Goal: Information Seeking & Learning: Learn about a topic

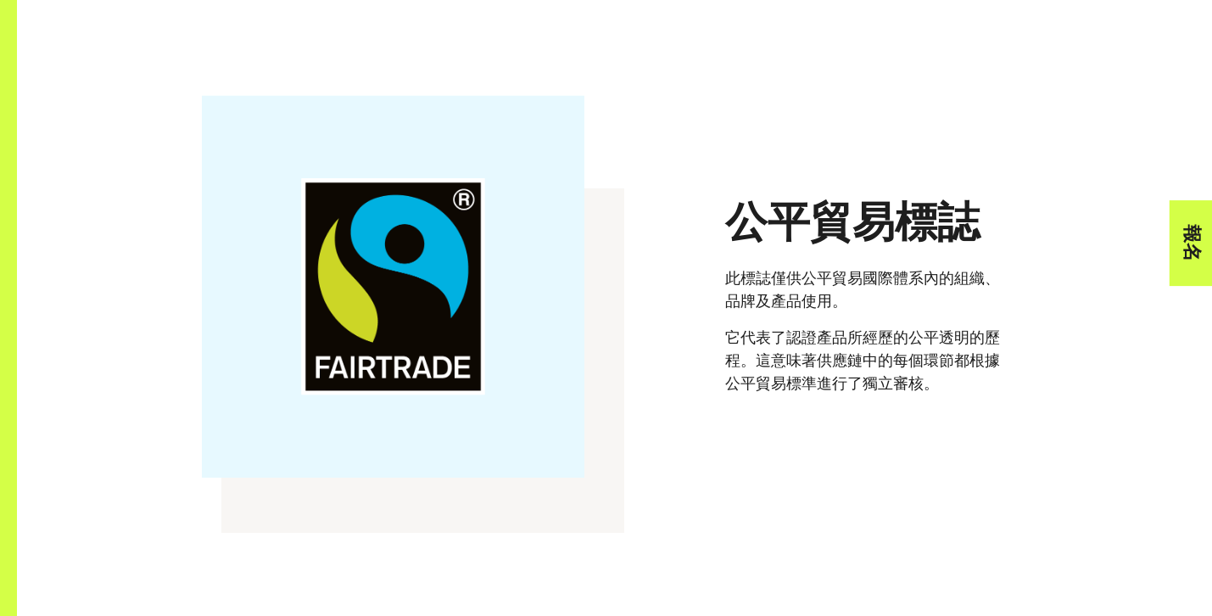
scroll to position [1510, 0]
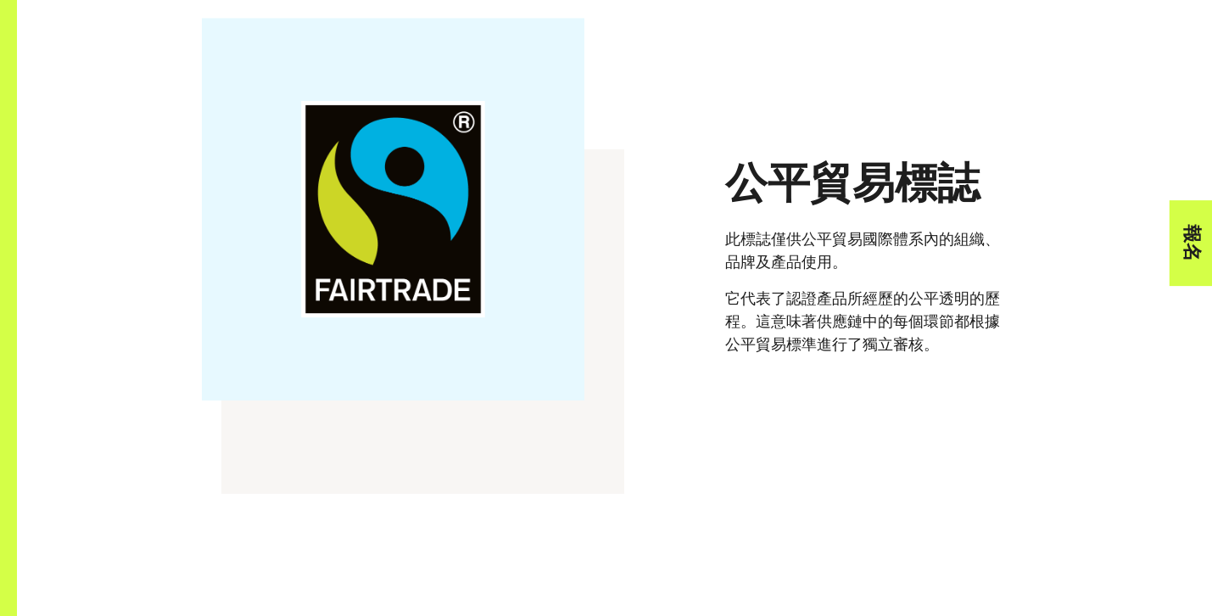
click at [938, 315] on font "它代表了認證產品所經歷的公平透明的歷程。這意味著供應鏈中的每個環節都根據公平貿易標準進行了獨立審核。" at bounding box center [862, 320] width 275 height 64
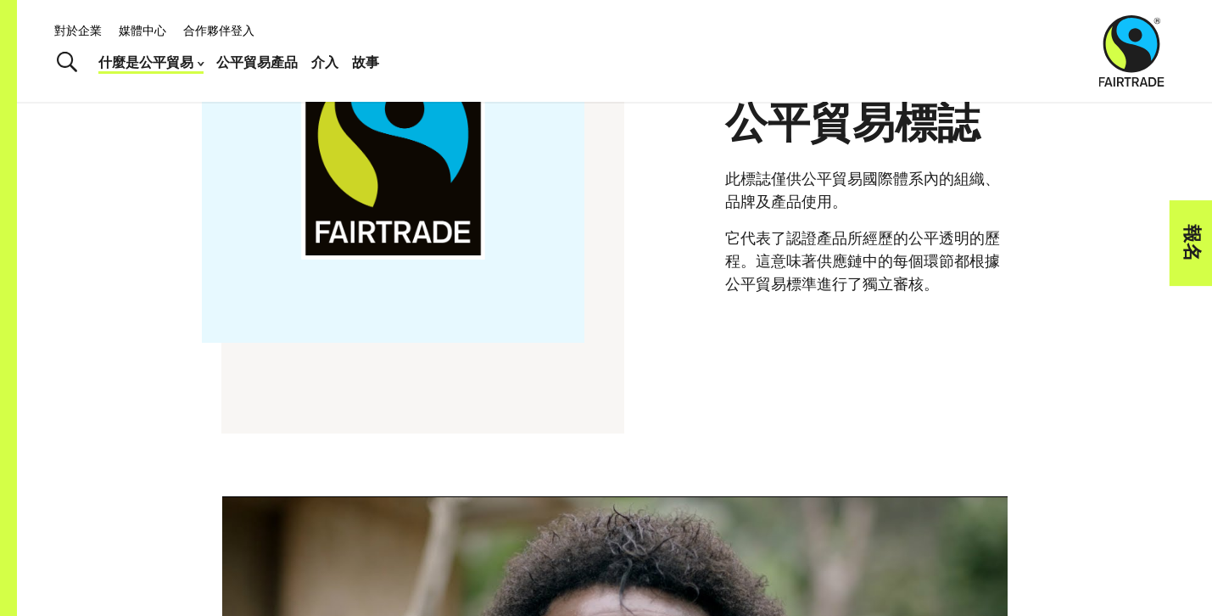
scroll to position [1478, 0]
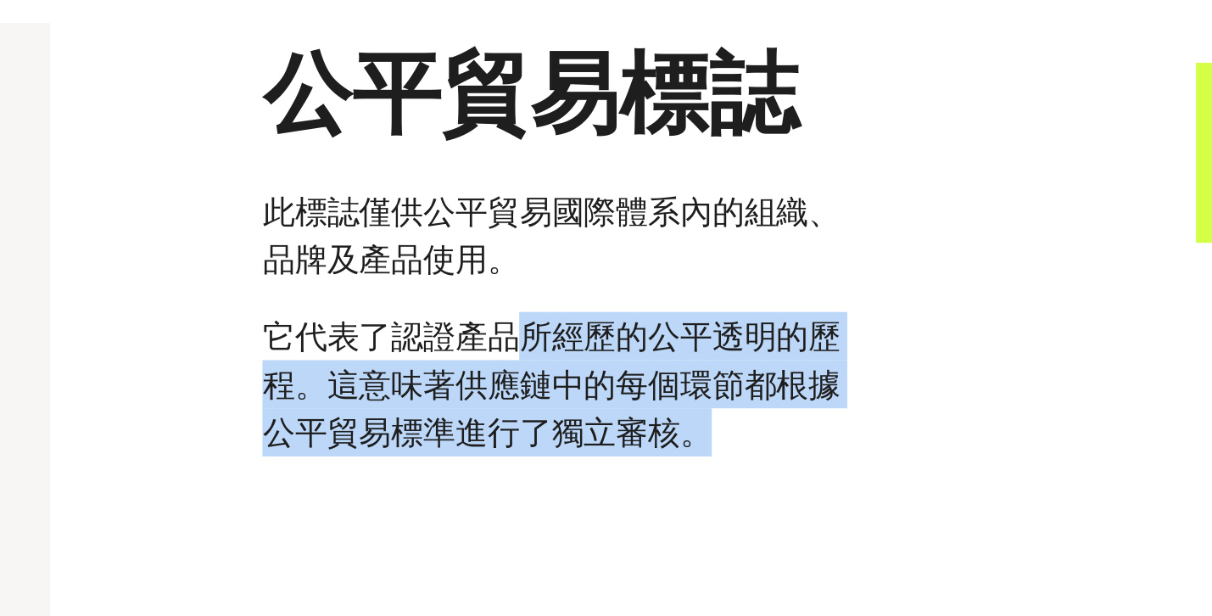
drag, startPoint x: 843, startPoint y: 327, endPoint x: 946, endPoint y: 378, distance: 115.3
click at [947, 378] on p "它代表了認證產品所經歷的公平透明的歷程。這意味著供應鏈中的每個環節都根據公平貿易標準進行了獨立審核。" at bounding box center [876, 353] width 302 height 69
click at [946, 378] on p "它代表了認證產品所經歷的公平透明的歷程。這意味著供應鏈中的每個環節都根據公平貿易標準進行了獨立審核。" at bounding box center [876, 353] width 302 height 69
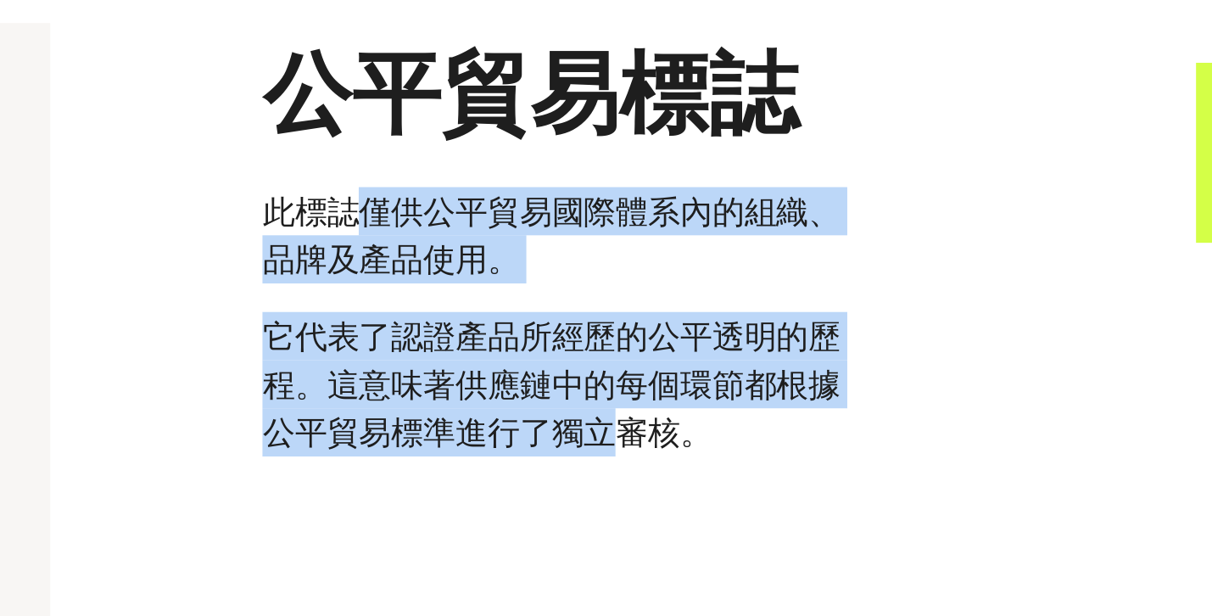
drag, startPoint x: 765, startPoint y: 272, endPoint x: 892, endPoint y: 385, distance: 170.0
click at [892, 383] on div "公平貿易標誌 此標誌僅供公平貿易國際體系內的組織、品牌及產品使用。 它代表了認證產品所經歷的公平透明的歷程。這意味著供應鏈中的每個環節都根據公平貿易標準進行了…" at bounding box center [876, 292] width 302 height 192
click at [892, 385] on p "它代表了認證產品所經歷的公平透明的歷程。這意味著供應鏈中的每個環節都根據公平貿易標準進行了獨立審核。" at bounding box center [876, 353] width 302 height 69
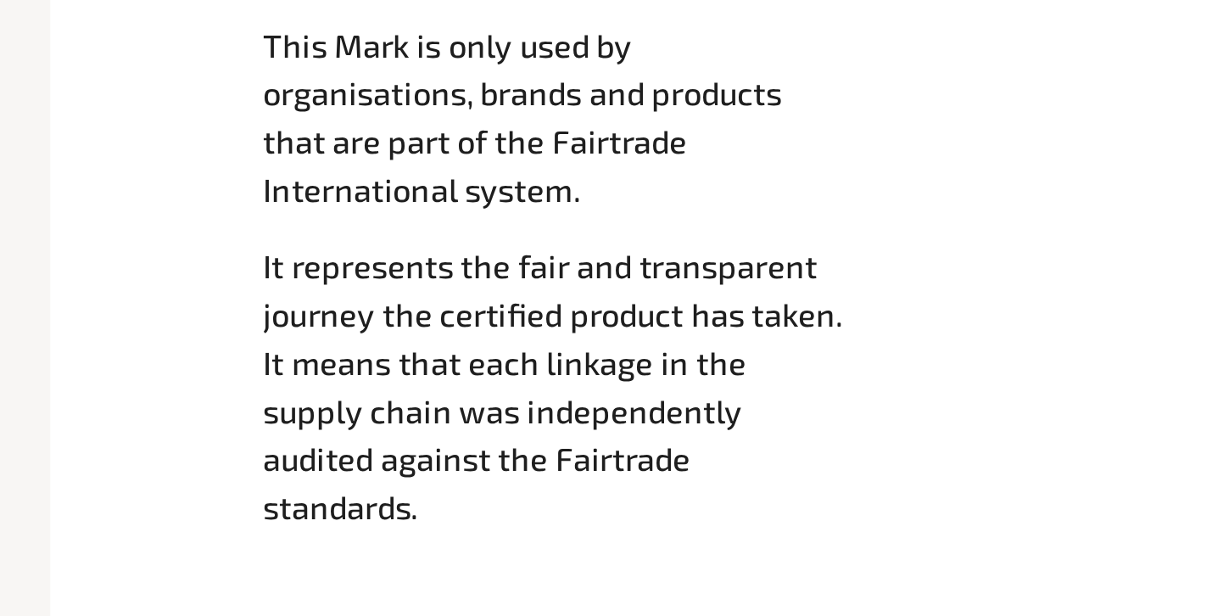
click at [821, 437] on p "It represents the fair and transparent journey the certified product has taken.…" at bounding box center [876, 483] width 302 height 137
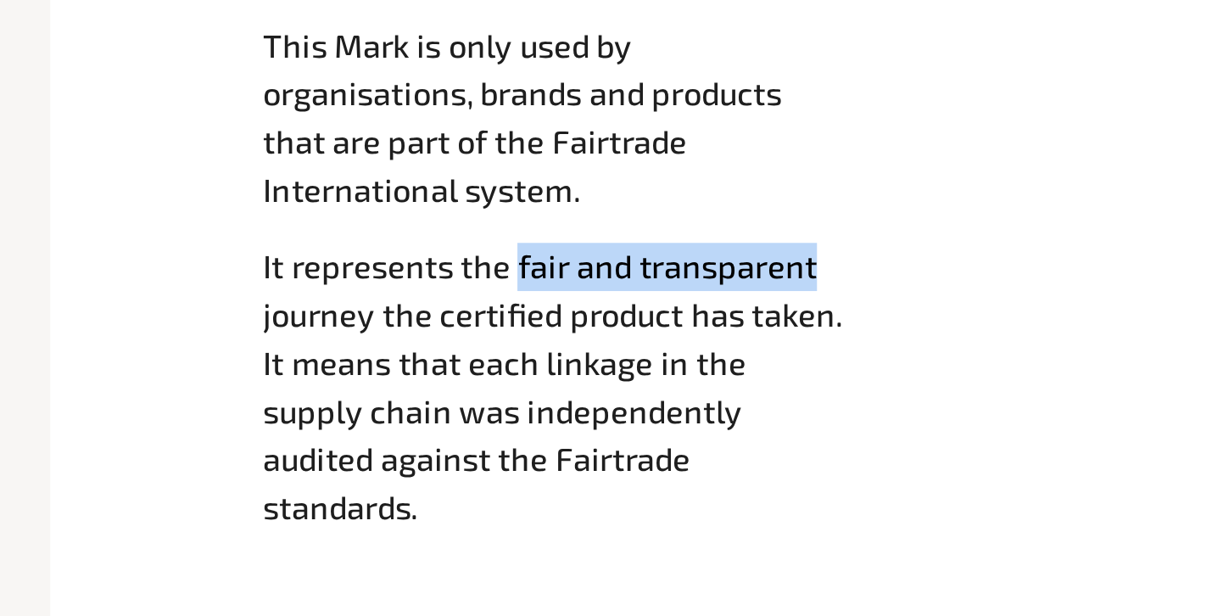
drag, startPoint x: 843, startPoint y: 437, endPoint x: 1021, endPoint y: 437, distance: 178.1
click at [1021, 437] on p "It represents the fair and transparent journey the certified product has taken.…" at bounding box center [876, 483] width 302 height 137
copy p "fair and transparent"
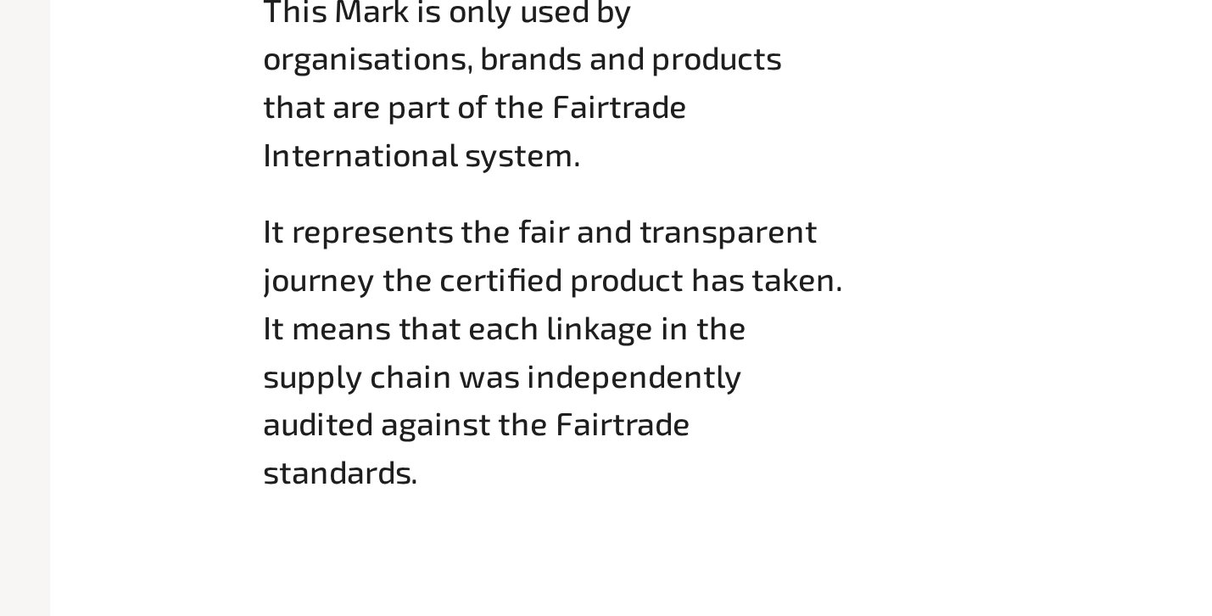
click at [841, 493] on p "It represents the fair and transparent journey the certified product has taken.…" at bounding box center [876, 483] width 302 height 137
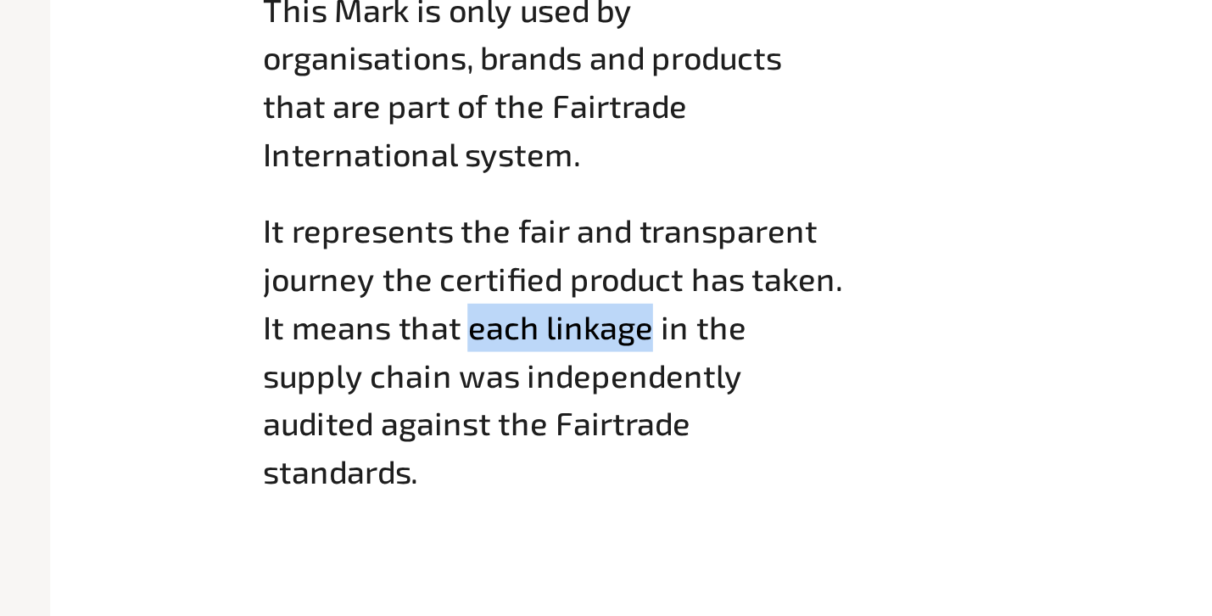
drag, startPoint x: 821, startPoint y: 486, endPoint x: 909, endPoint y: 485, distance: 88.2
click at [909, 485] on p "It represents the fair and transparent journey the certified product has taken.…" at bounding box center [876, 483] width 302 height 137
copy p "each linkage"
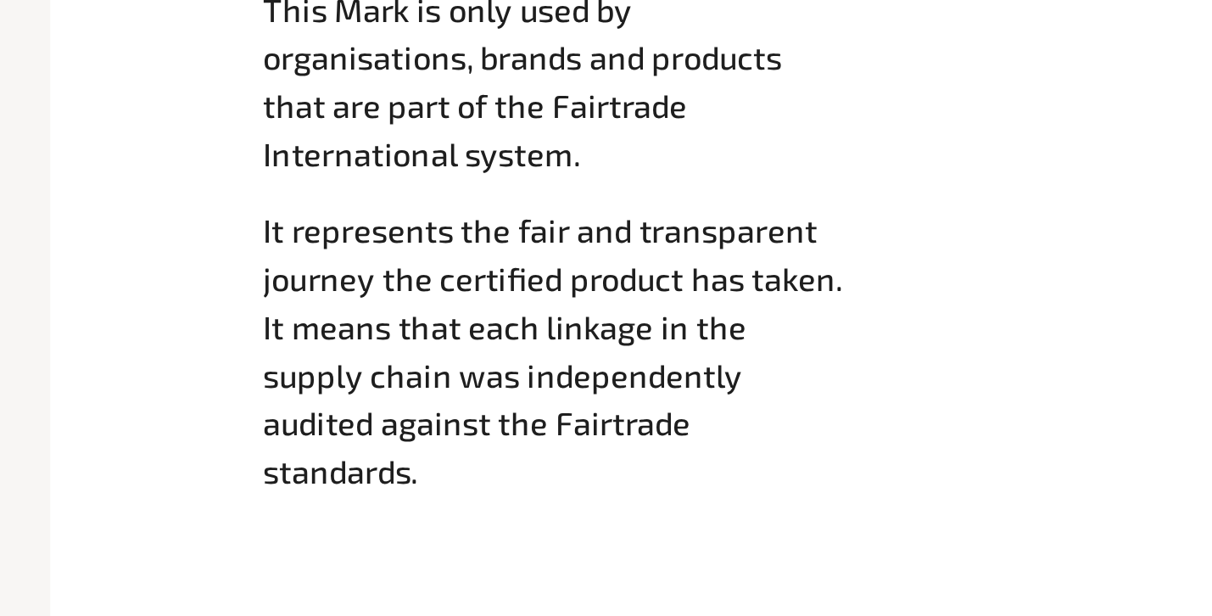
click at [830, 466] on p "It represents the fair and transparent journey the certified product has taken.…" at bounding box center [876, 483] width 302 height 137
copy p "certified"
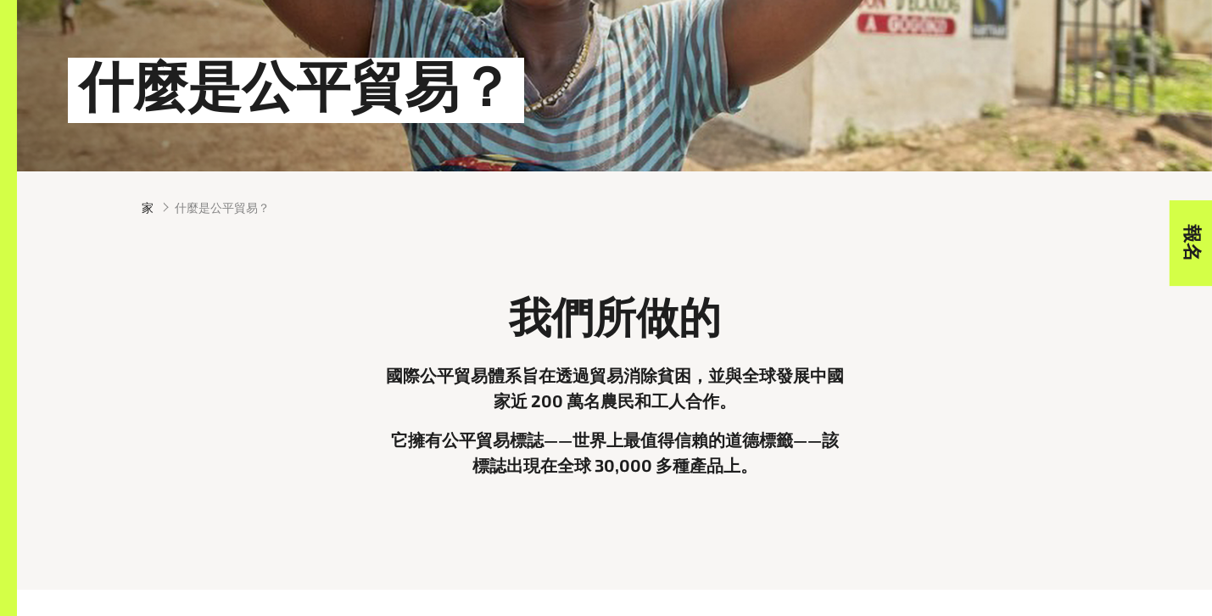
scroll to position [438, 0]
